Goal: Information Seeking & Learning: Learn about a topic

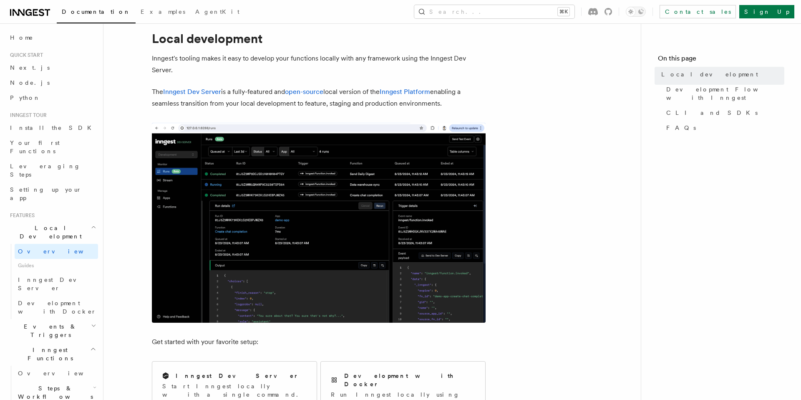
scroll to position [31, 0]
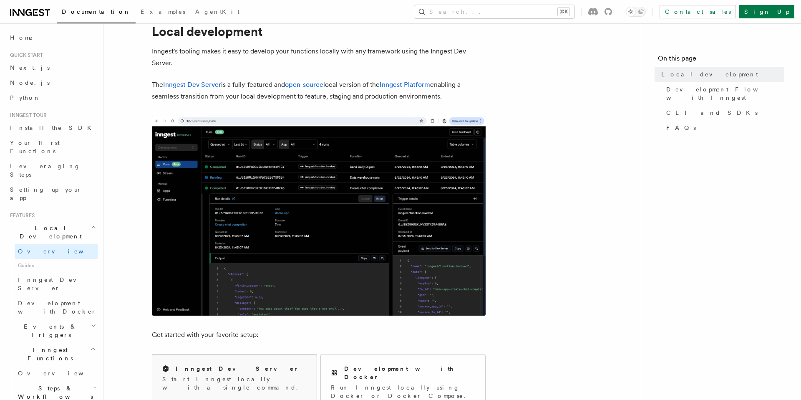
click at [275, 371] on div "Inngest Dev Server" at bounding box center [234, 368] width 144 height 9
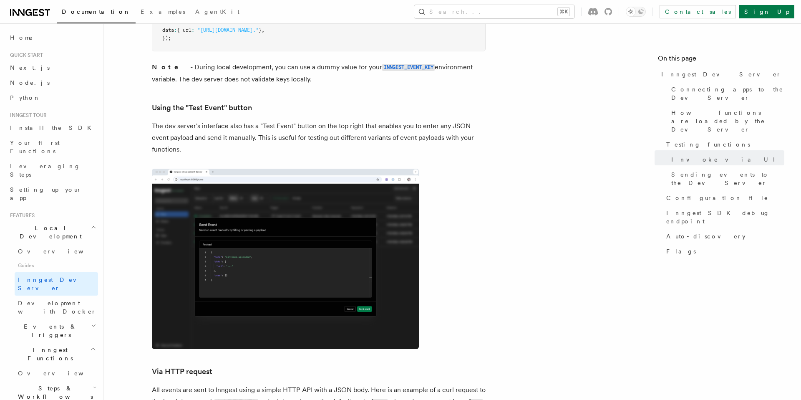
scroll to position [1668, 0]
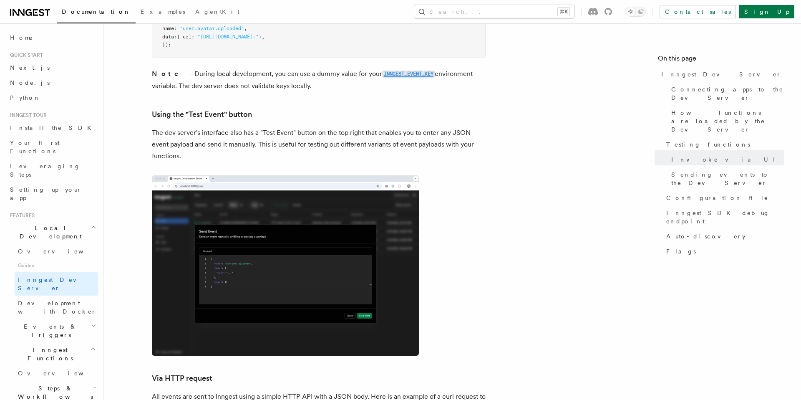
click at [382, 70] on code "INNGEST_EVENT_KEY" at bounding box center [408, 73] width 53 height 7
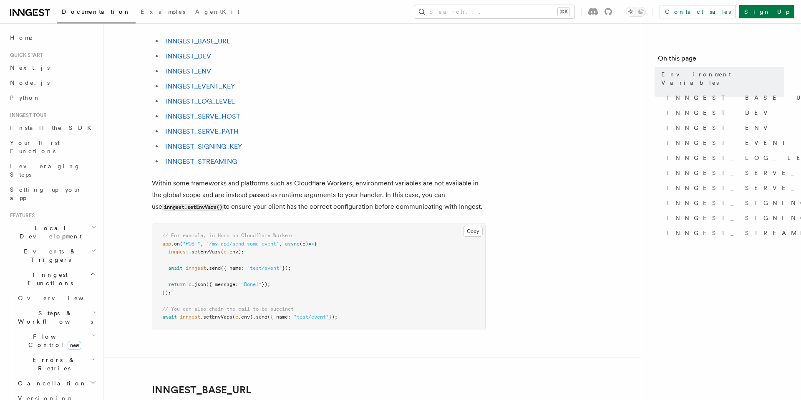
scroll to position [95, 0]
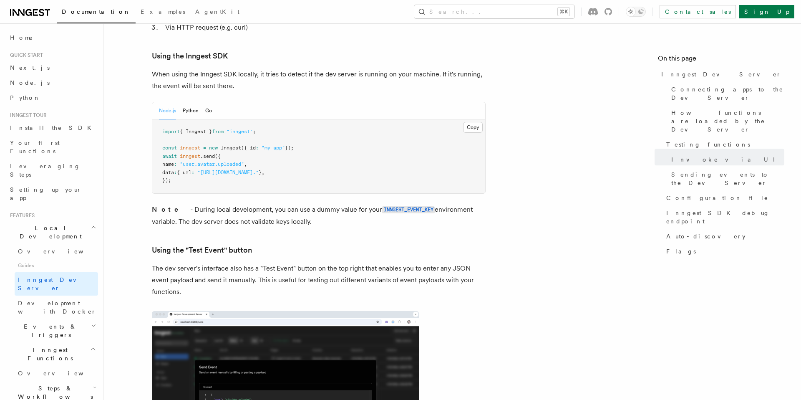
scroll to position [1534, 0]
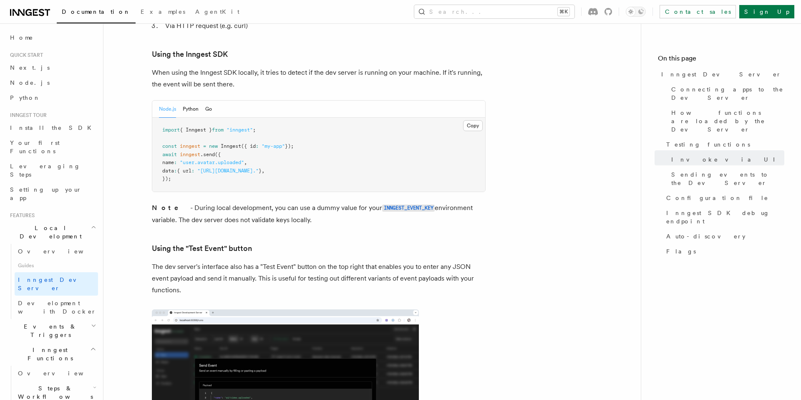
click at [221, 135] on pre "import { Inngest } from "inngest" ; const inngest = new Inngest ({ id : "my-app…" at bounding box center [318, 155] width 333 height 74
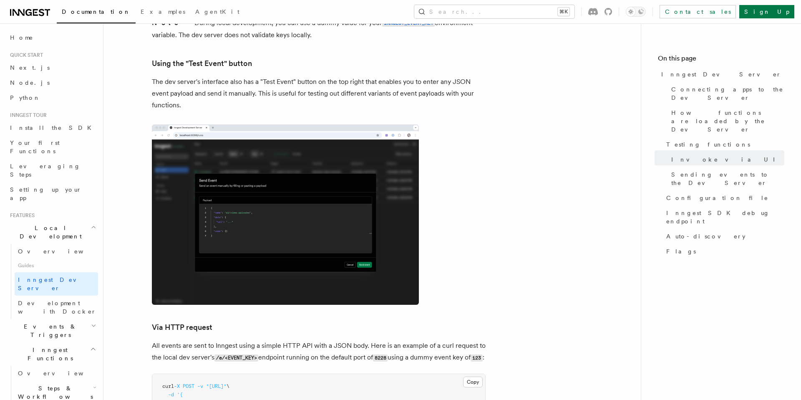
scroll to position [1720, 0]
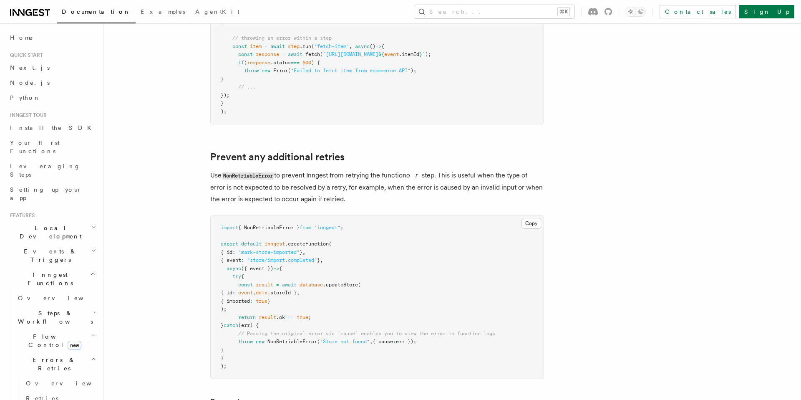
scroll to position [276, 0]
click at [315, 285] on span "database" at bounding box center [310, 284] width 23 height 6
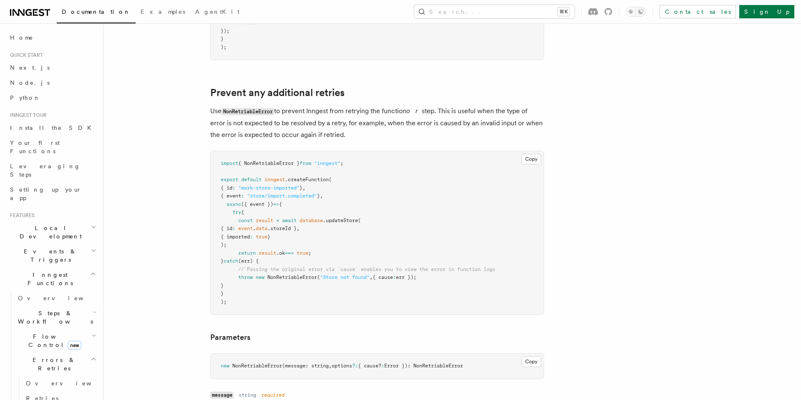
scroll to position [0, 0]
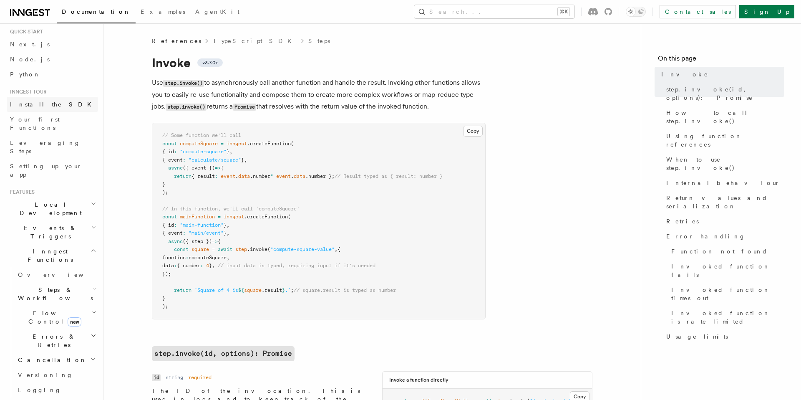
scroll to position [25, 0]
click at [50, 120] on span "Your first Functions" at bounding box center [35, 121] width 50 height 15
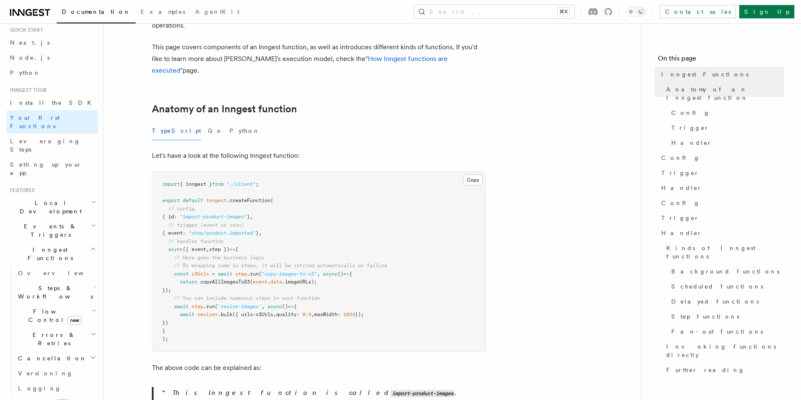
scroll to position [105, 0]
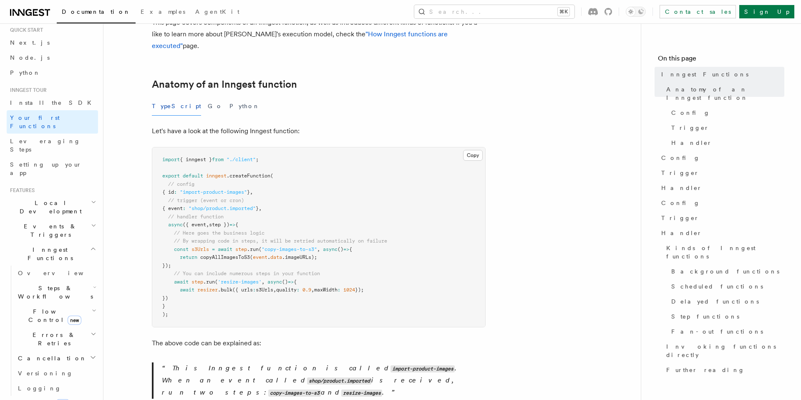
click at [224, 189] on span ""import-product-images"" at bounding box center [213, 192] width 67 height 6
click at [278, 187] on pre "import { inngest } from "./client" ; export default inngest .createFunction ( /…" at bounding box center [318, 236] width 333 height 179
click at [267, 178] on pre "import { inngest } from "./client" ; export default inngest .createFunction ( /…" at bounding box center [318, 236] width 333 height 179
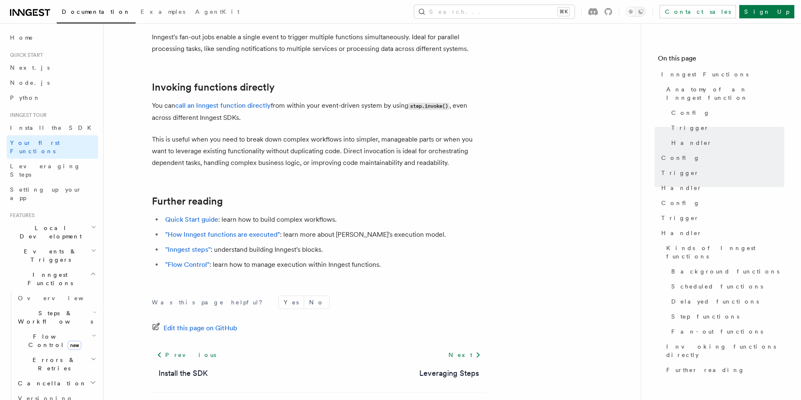
scroll to position [1642, 0]
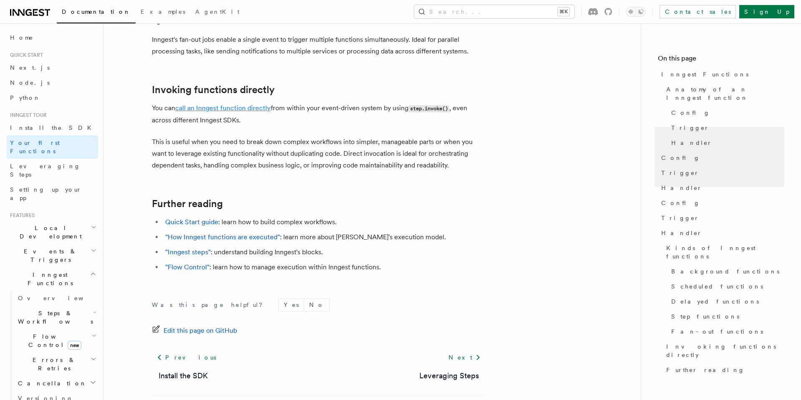
click at [211, 104] on link "call an Inngest function directly" at bounding box center [223, 108] width 96 height 8
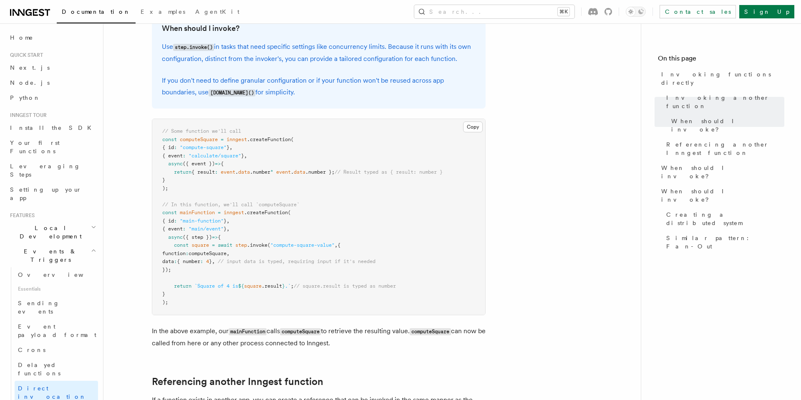
scroll to position [236, 0]
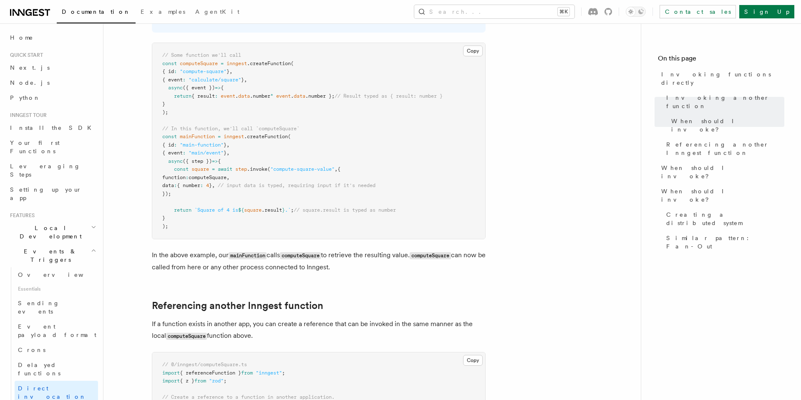
scroll to position [310, 0]
click at [21, 85] on span "Node.js" at bounding box center [30, 82] width 40 height 7
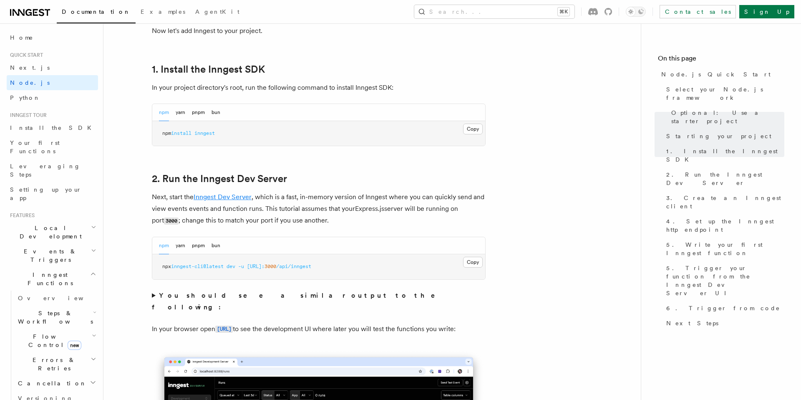
scroll to position [516, 0]
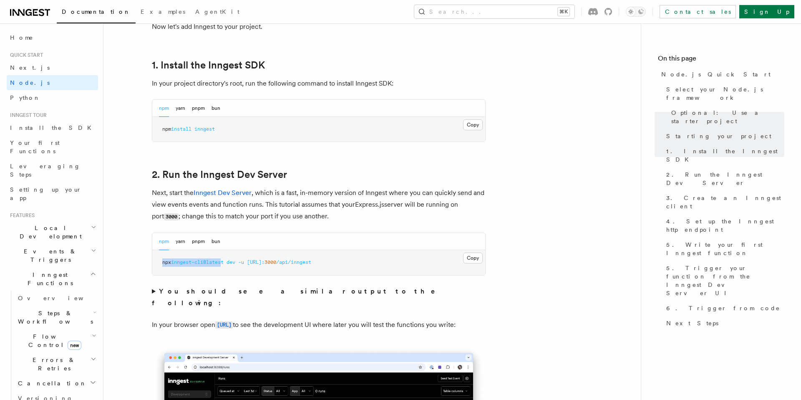
drag, startPoint x: 161, startPoint y: 263, endPoint x: 226, endPoint y: 262, distance: 64.6
click at [226, 262] on pre "npx inngest-cli@latest dev -u http://localhost: 3000 /api/inngest" at bounding box center [318, 262] width 333 height 25
copy span "npx inngest-cli@lates"
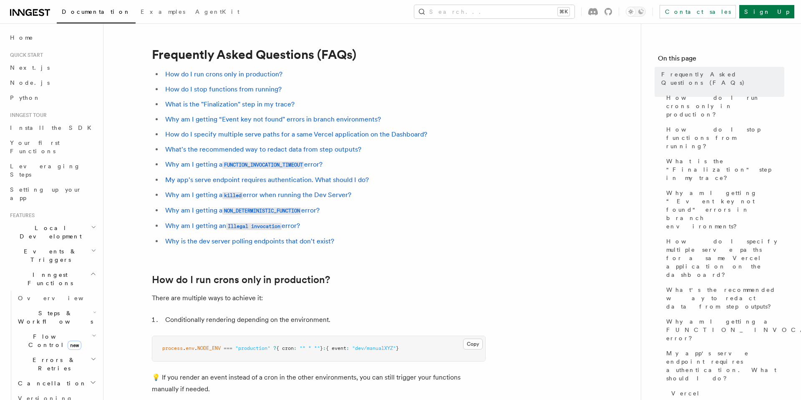
click at [425, 243] on li "Why is the dev server polling endpoints that don't exist?" at bounding box center [324, 241] width 323 height 12
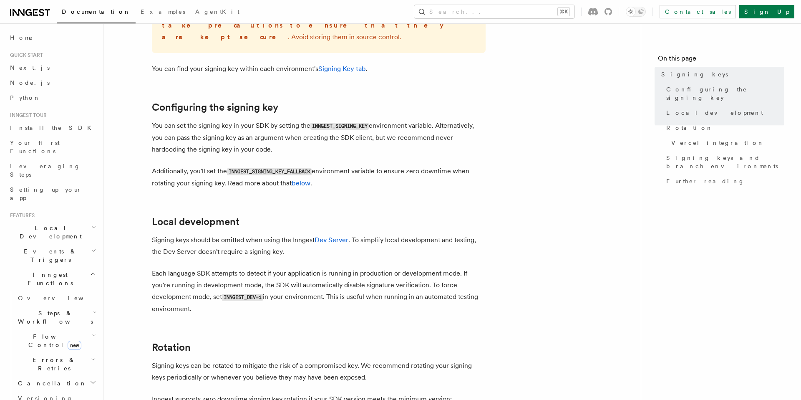
scroll to position [236, 0]
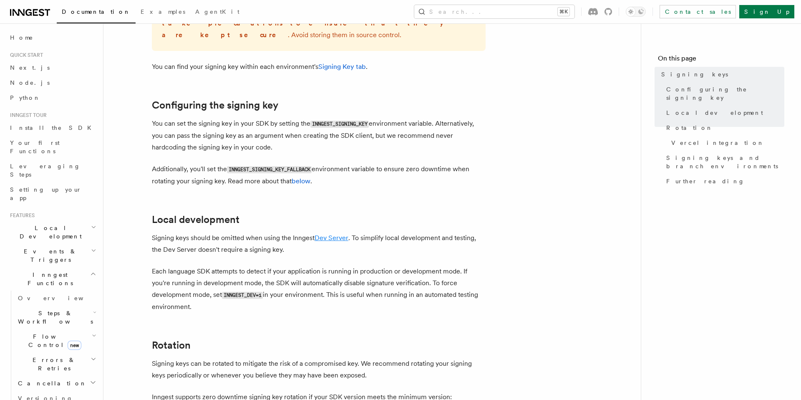
click at [339, 234] on link "Dev Server" at bounding box center [331, 238] width 34 height 8
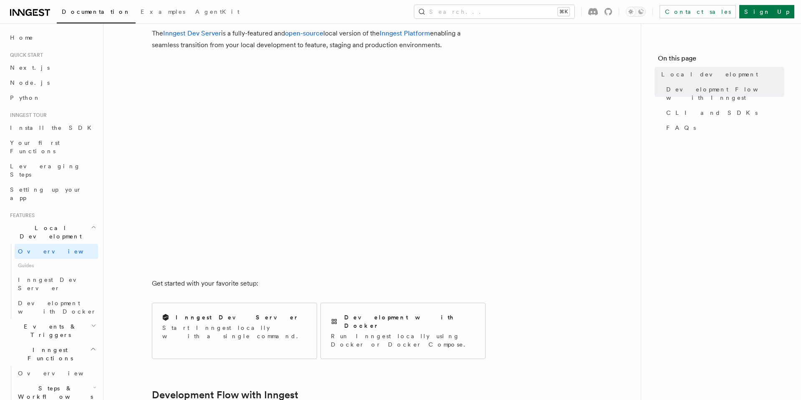
scroll to position [78, 0]
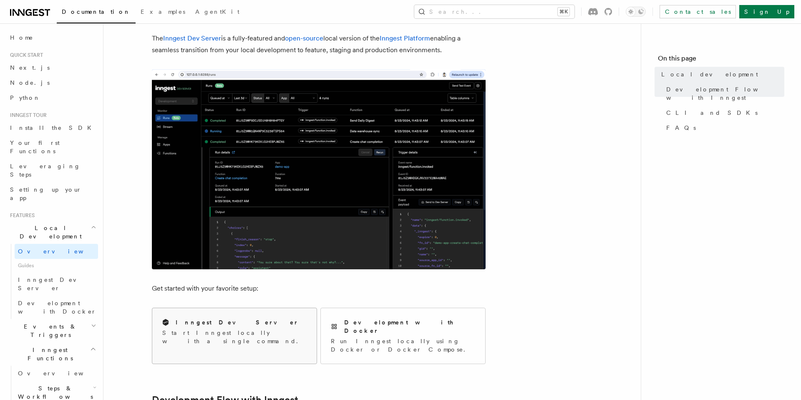
click at [270, 329] on p "Start Inngest locally with a single command." at bounding box center [234, 336] width 144 height 17
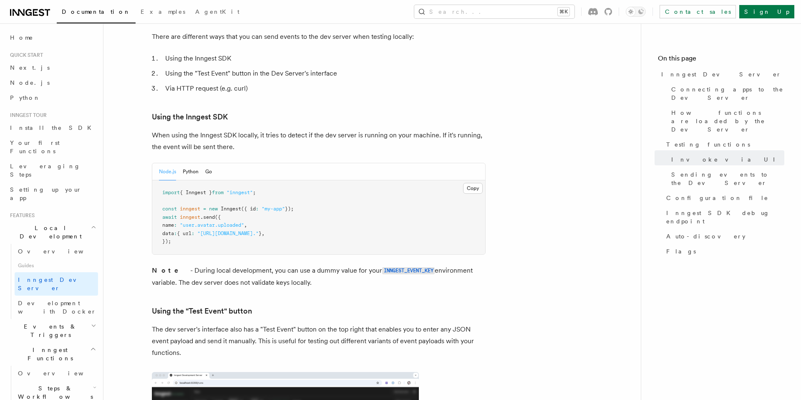
scroll to position [1432, 0]
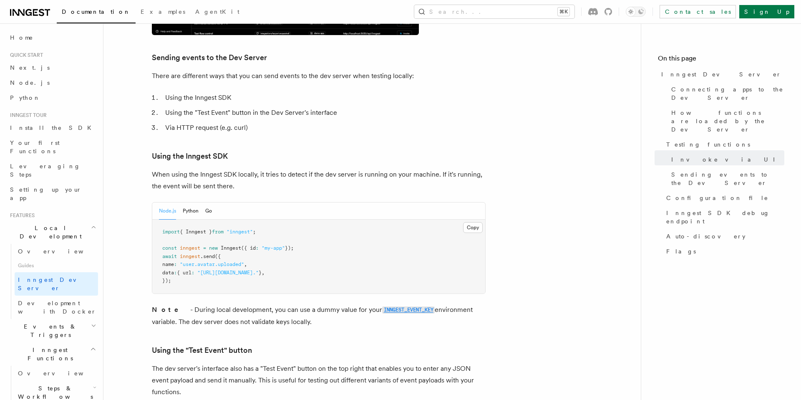
click at [382, 306] on code "INNGEST_EVENT_KEY" at bounding box center [408, 309] width 53 height 7
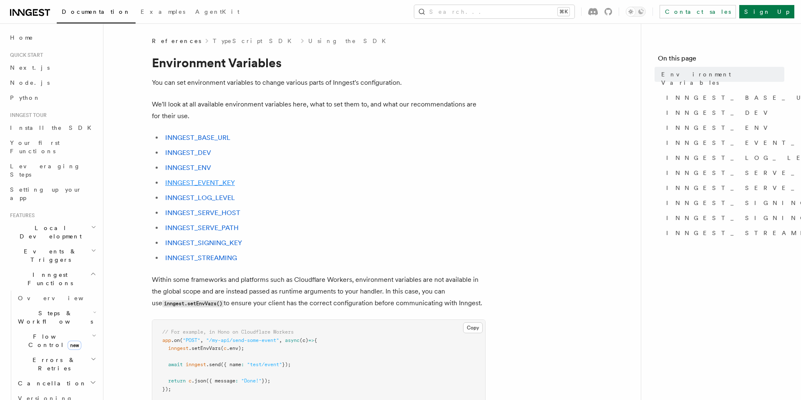
click at [202, 181] on link "INNGEST_EVENT_KEY" at bounding box center [200, 183] width 70 height 8
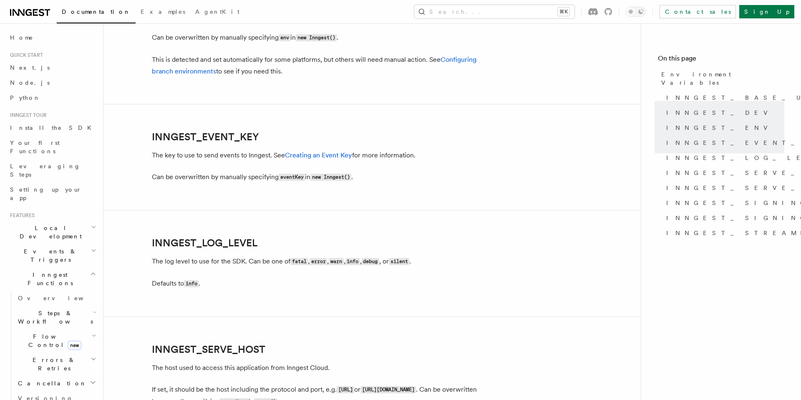
scroll to position [950, 0]
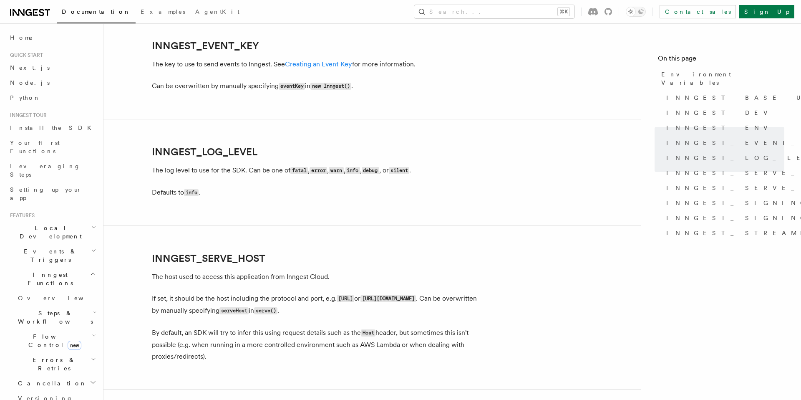
click at [319, 62] on link "Creating an Event Key" at bounding box center [318, 64] width 67 height 8
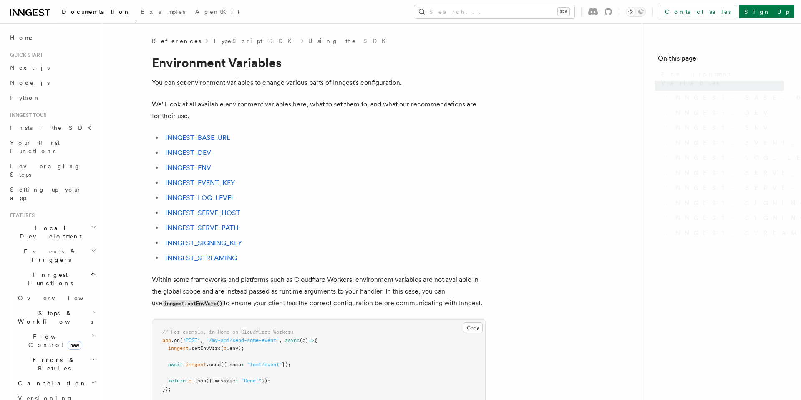
scroll to position [950, 0]
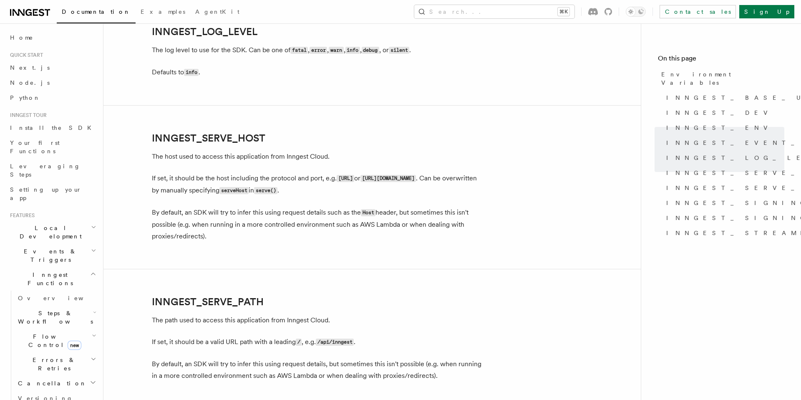
scroll to position [1071, 0]
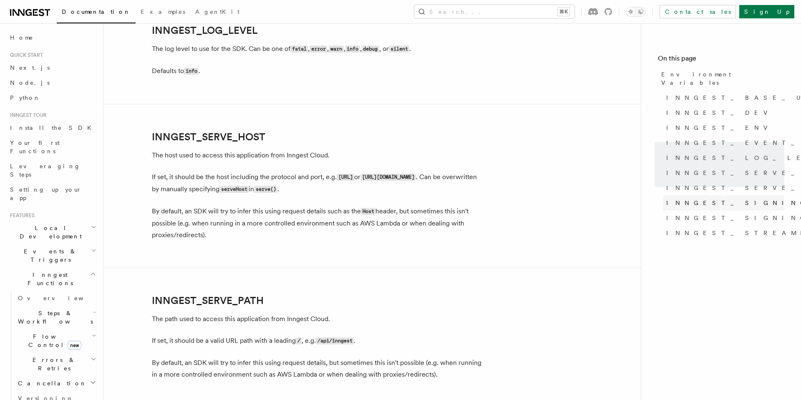
click at [704, 199] on span "INNGEST_SIGNING_KEY" at bounding box center [758, 203] width 185 height 8
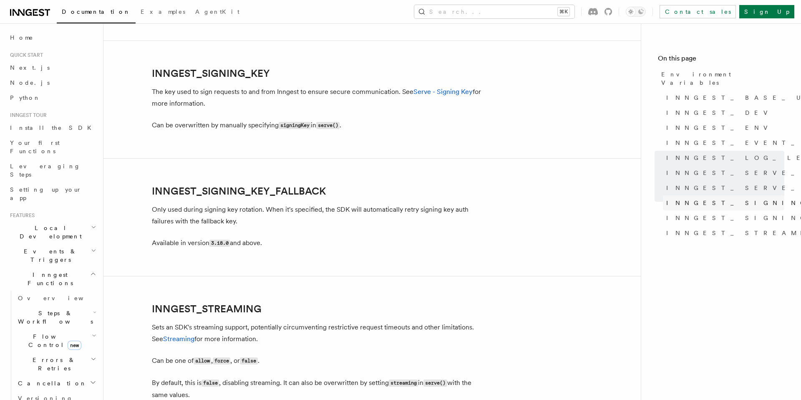
scroll to position [1465, 0]
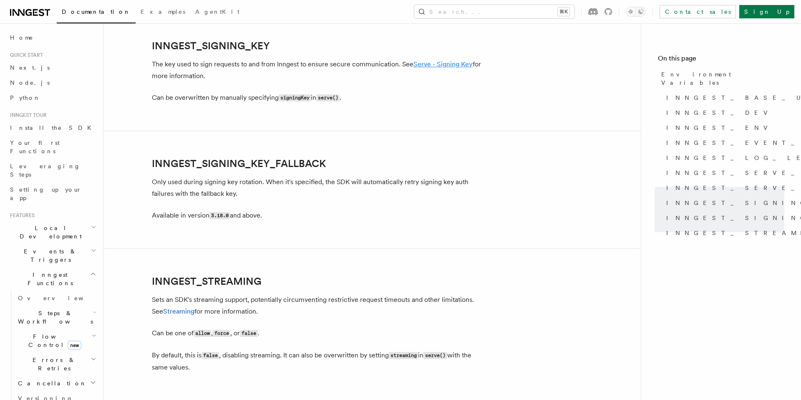
click at [454, 67] on link "Serve - Signing Key" at bounding box center [442, 64] width 59 height 8
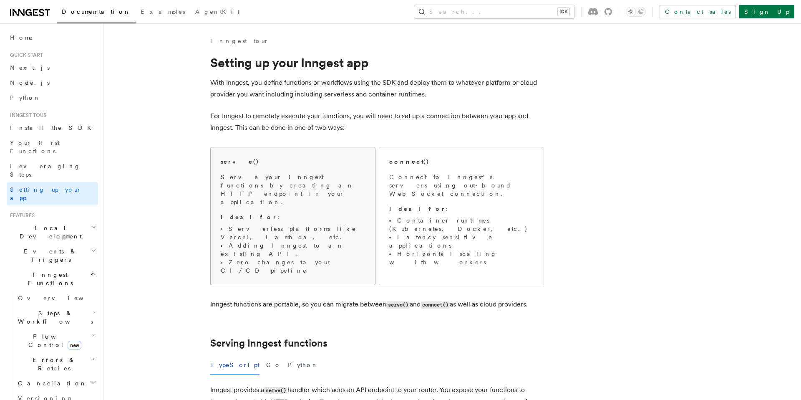
click at [336, 175] on p "Serve your Inngest functions by creating an HTTP endpoint in your application." at bounding box center [293, 189] width 144 height 33
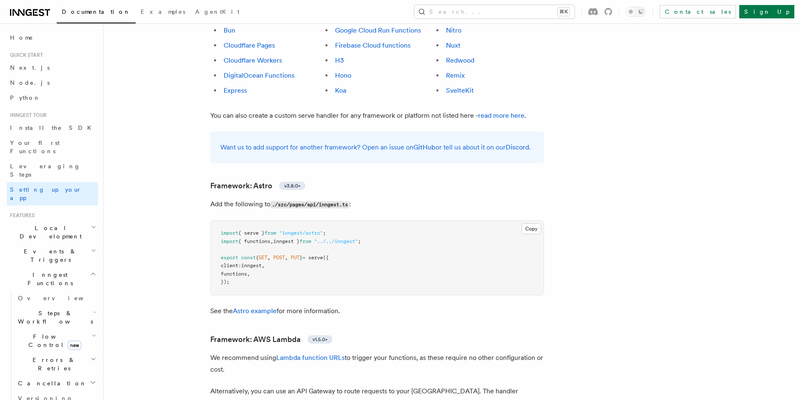
scroll to position [577, 0]
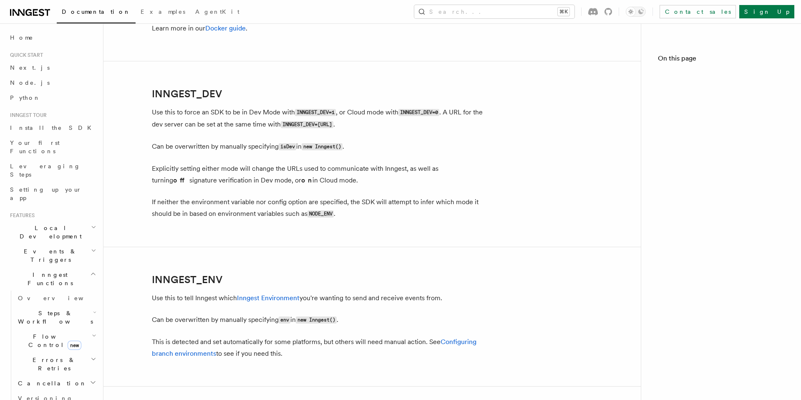
scroll to position [1465, 0]
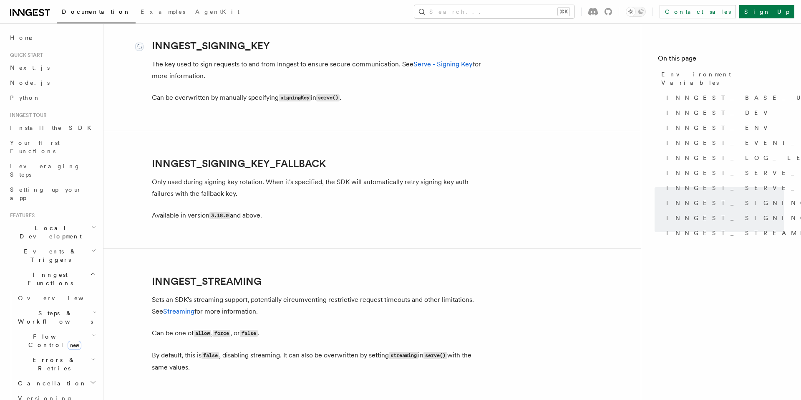
click at [214, 44] on link "INNGEST_SIGNING_KEY" at bounding box center [211, 46] width 118 height 12
click at [261, 44] on link "INNGEST_SIGNING_KEY" at bounding box center [211, 46] width 118 height 12
copy link "INNGEST_SIGNING_KEY"
drag, startPoint x: 288, startPoint y: 44, endPoint x: 152, endPoint y: 43, distance: 135.5
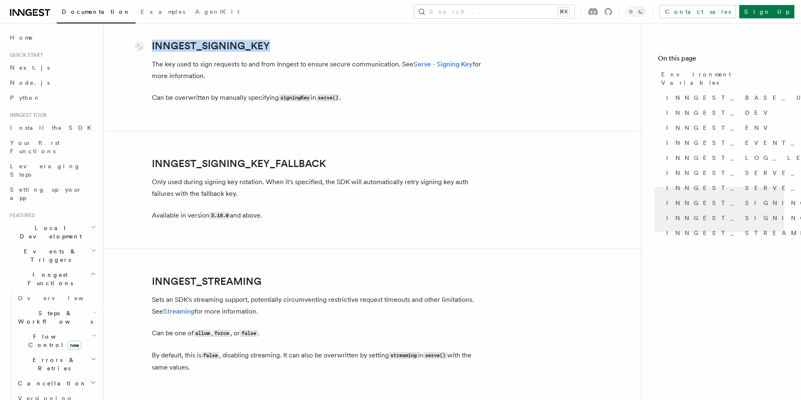
click at [152, 43] on h2 "INNGEST_SIGNING_KEY" at bounding box center [319, 46] width 334 height 12
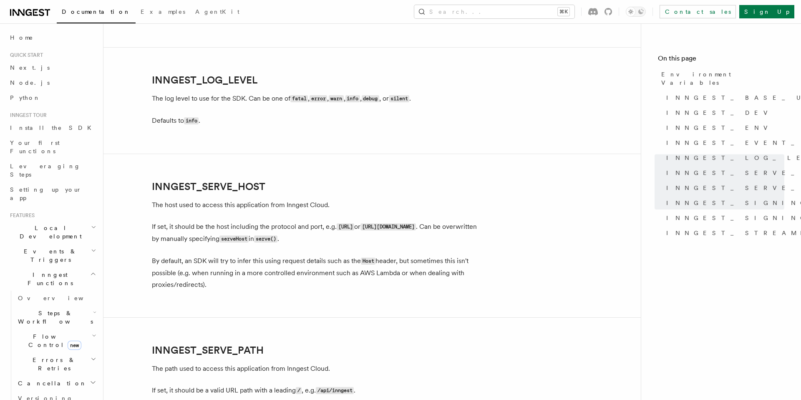
scroll to position [950, 0]
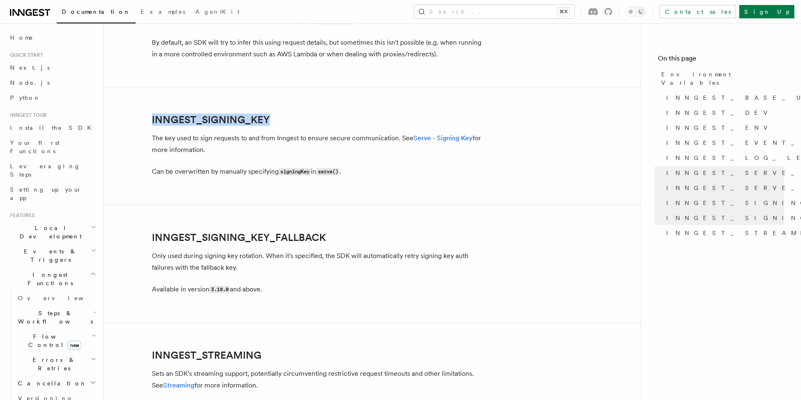
scroll to position [1447, 0]
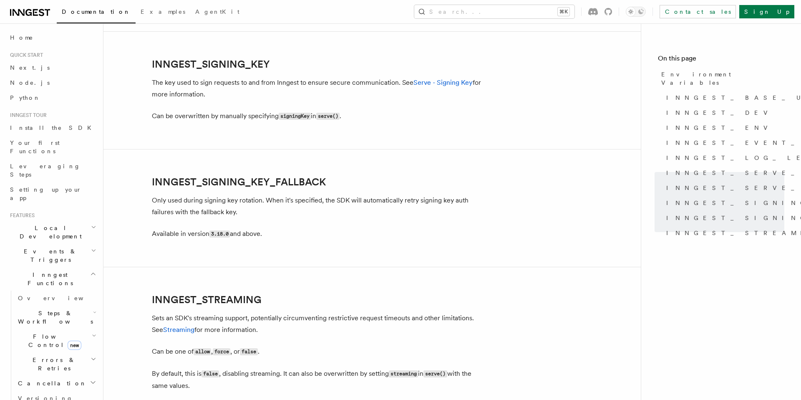
click at [360, 82] on p "The key used to sign requests to and from Inngest to ensure secure communicatio…" at bounding box center [319, 88] width 334 height 23
click at [295, 116] on code "signingKey" at bounding box center [295, 116] width 32 height 7
copy code "signingKey"
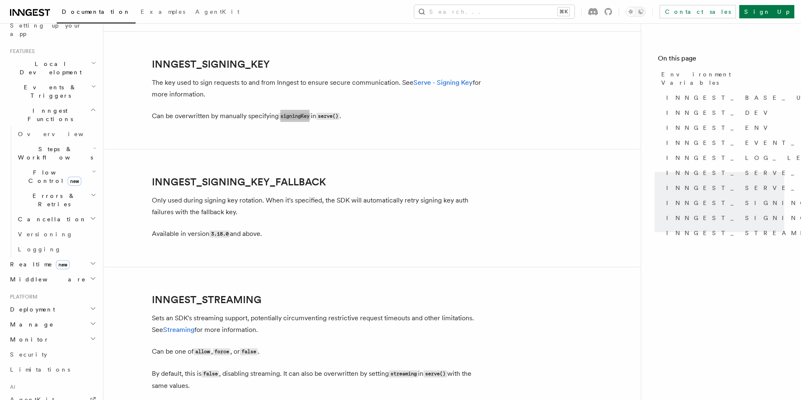
scroll to position [152, 0]
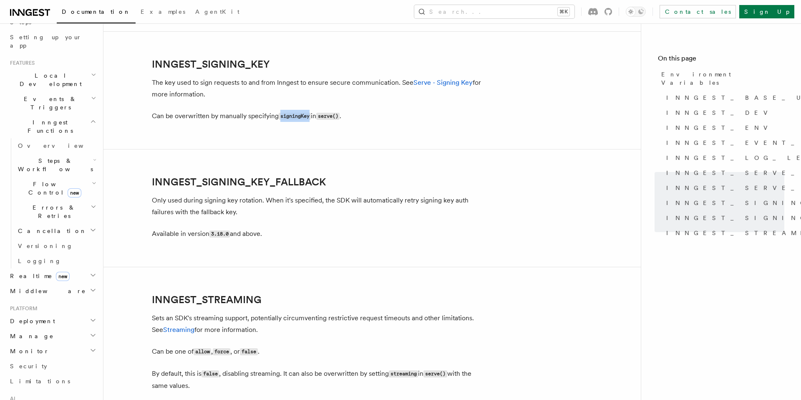
click at [28, 118] on span "Inngest Functions" at bounding box center [48, 126] width 83 height 17
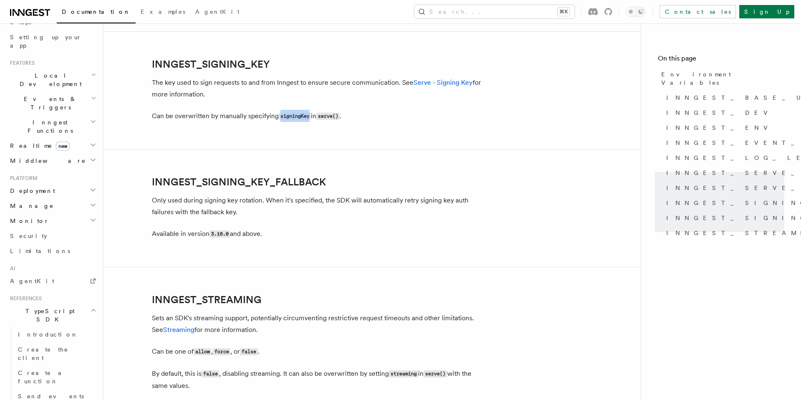
click at [28, 118] on span "Inngest Functions" at bounding box center [48, 126] width 83 height 17
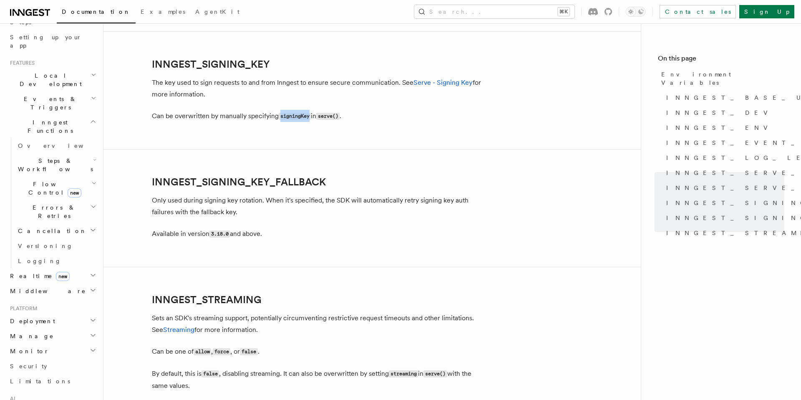
click at [38, 156] on span "Steps & Workflows" at bounding box center [54, 164] width 78 height 17
click at [45, 156] on span "Steps & Workflows" at bounding box center [54, 164] width 78 height 17
click at [43, 226] on span "Cancellation" at bounding box center [51, 230] width 72 height 8
click at [47, 242] on span "Overview" at bounding box center [69, 245] width 86 height 7
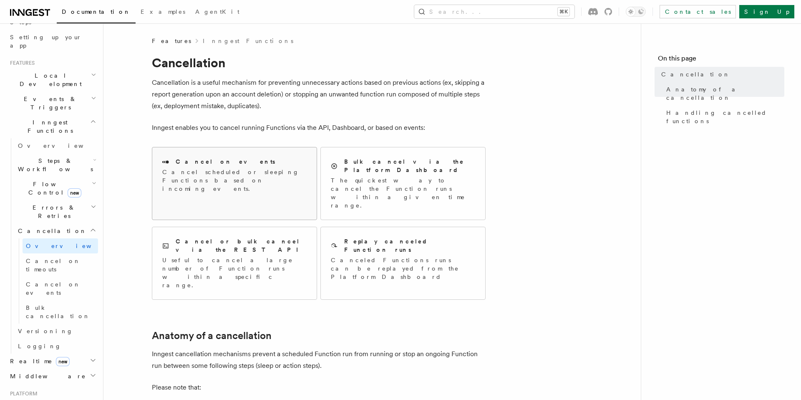
click at [259, 166] on div "Cancel on events Cancel scheduled or sleeping Functions based on incoming event…" at bounding box center [234, 174] width 144 height 35
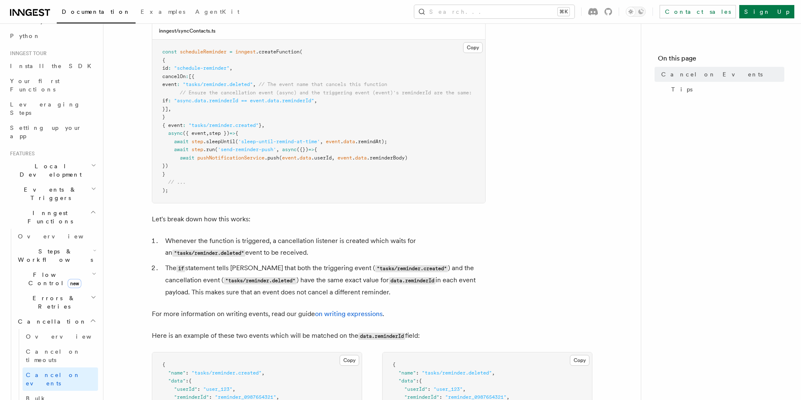
scroll to position [85, 0]
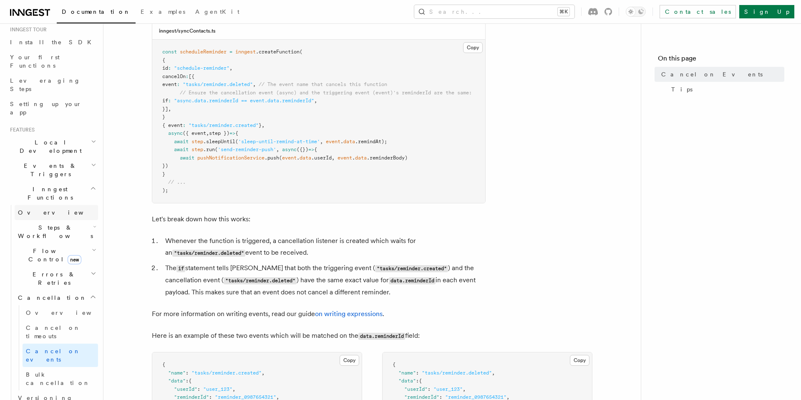
click at [35, 208] on span "Overview" at bounding box center [61, 212] width 86 height 8
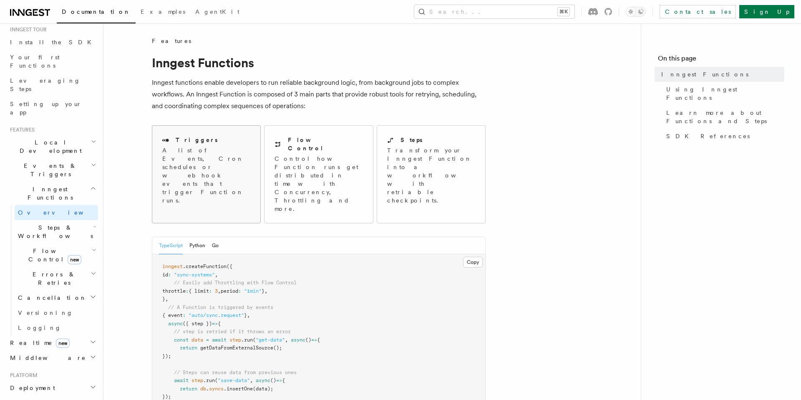
click at [234, 171] on div "Triggers A list of Events, Cron schedules or webhook events that trigger Functi…" at bounding box center [206, 170] width 108 height 89
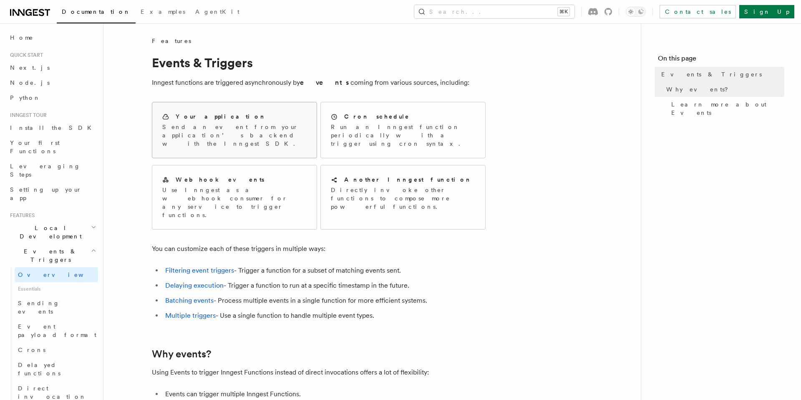
click at [258, 115] on div "Your application" at bounding box center [234, 116] width 144 height 9
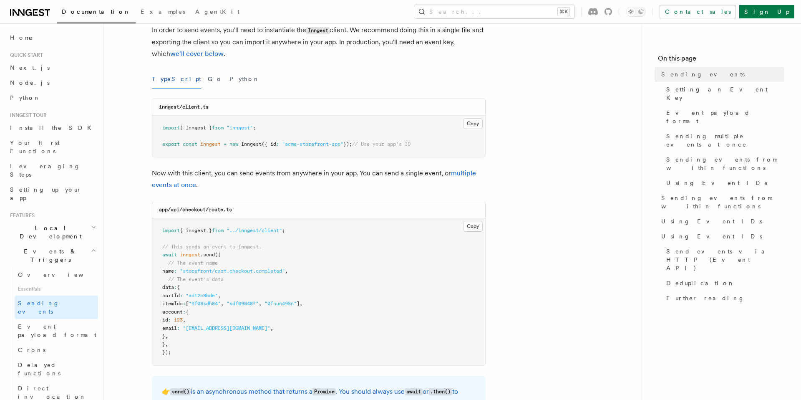
scroll to position [78, 0]
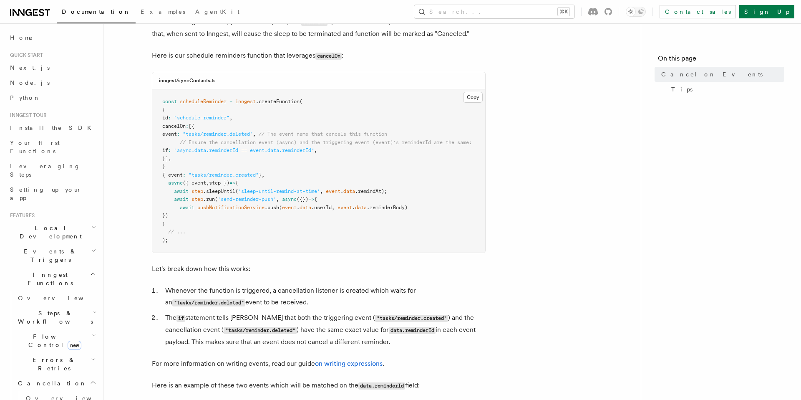
scroll to position [0, 5]
click at [236, 208] on span "pushNotificationService" at bounding box center [230, 207] width 67 height 6
copy span "pushNotificationService"
